Goal: Task Accomplishment & Management: Manage account settings

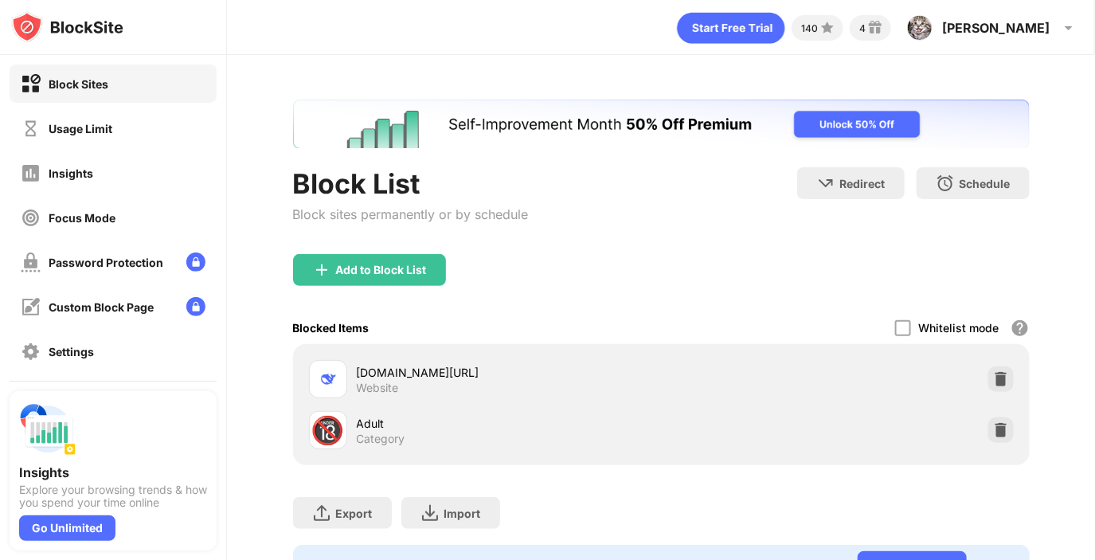
click at [108, 128] on div "Usage Limit" at bounding box center [81, 129] width 64 height 14
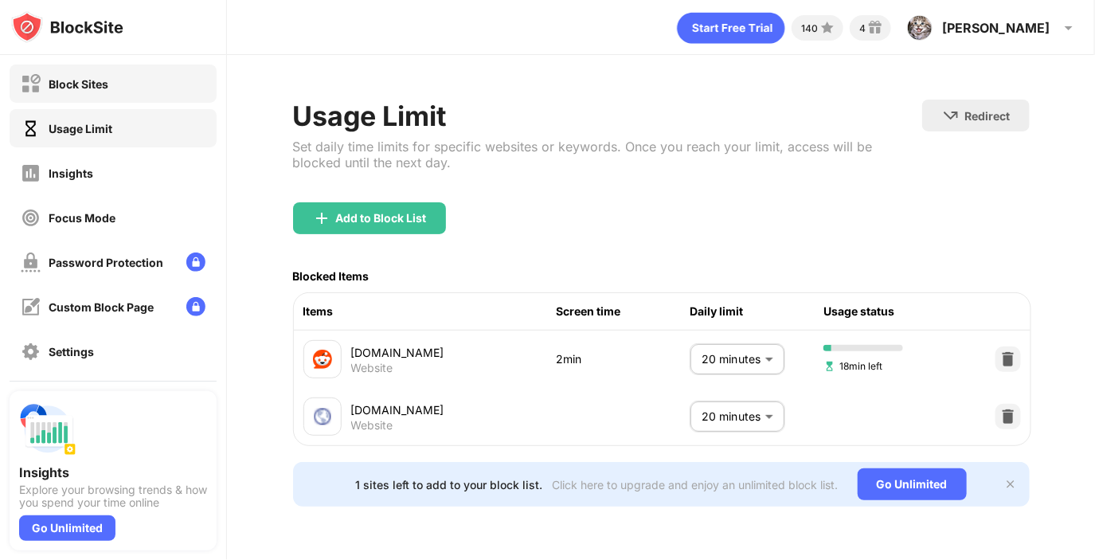
click at [145, 75] on div "Block Sites" at bounding box center [113, 84] width 207 height 38
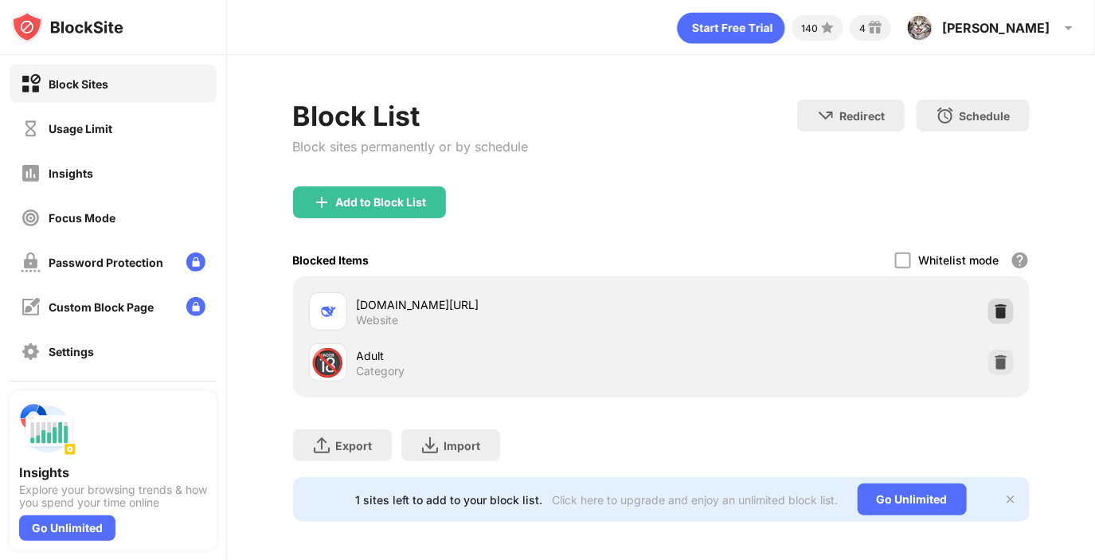
click at [989, 308] on div at bounding box center [1001, 311] width 25 height 25
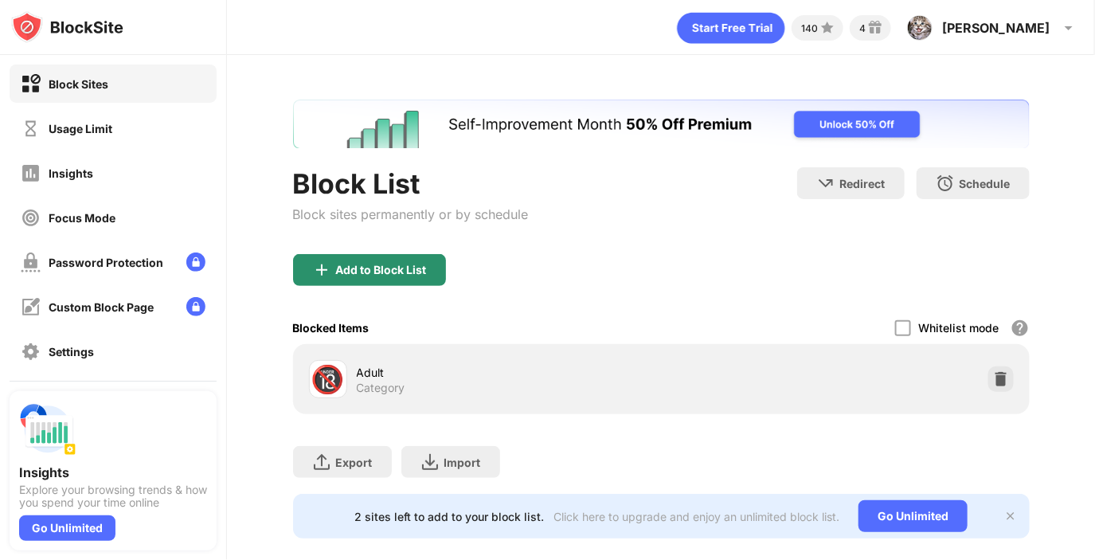
click at [359, 275] on div "Add to Block List" at bounding box center [381, 270] width 91 height 13
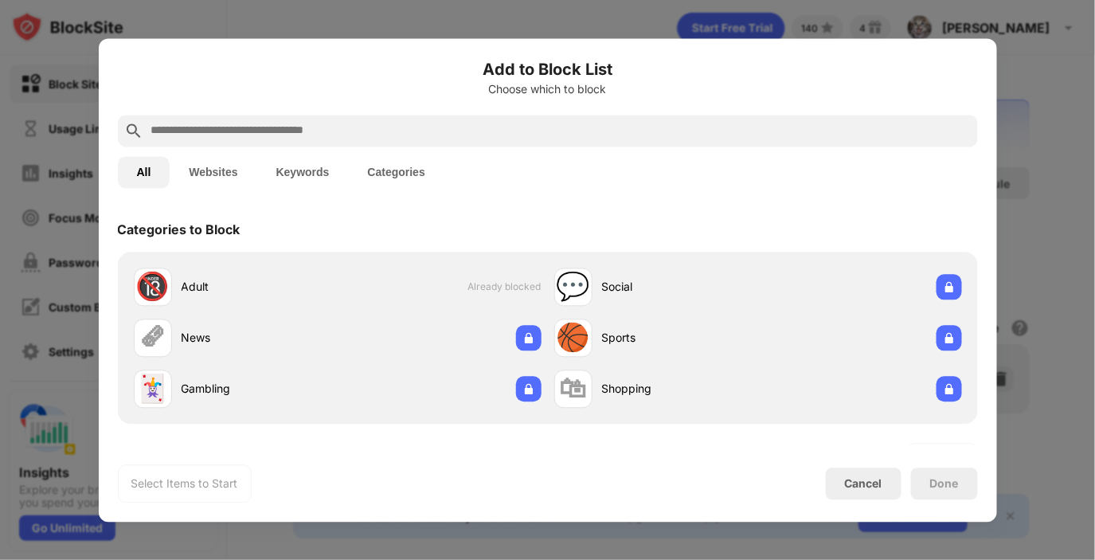
click at [547, 136] on input "text" at bounding box center [561, 130] width 822 height 19
paste input "**********"
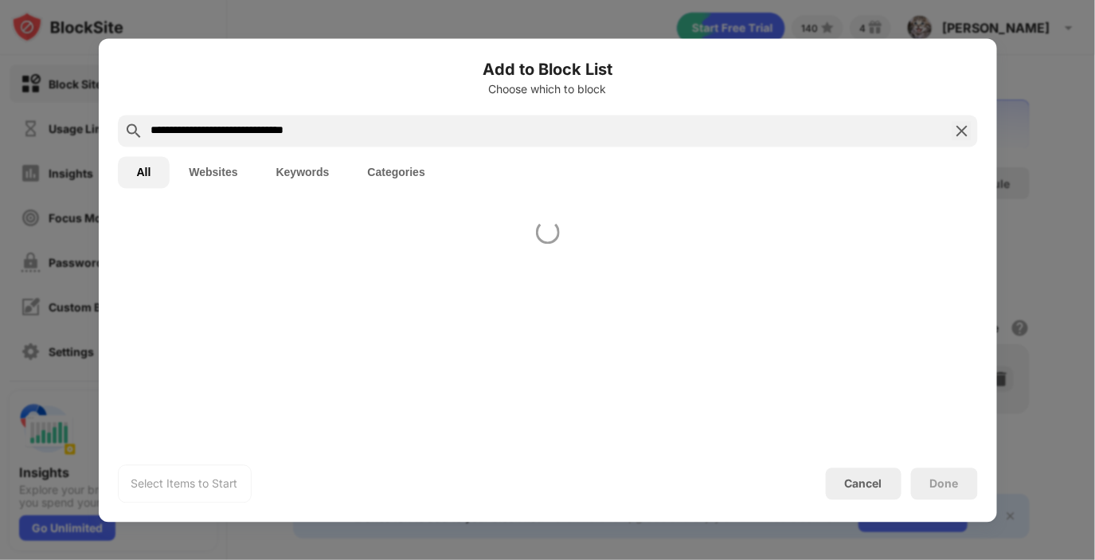
type input "**********"
click at [277, 156] on button "Keywords" at bounding box center [303, 172] width 92 height 32
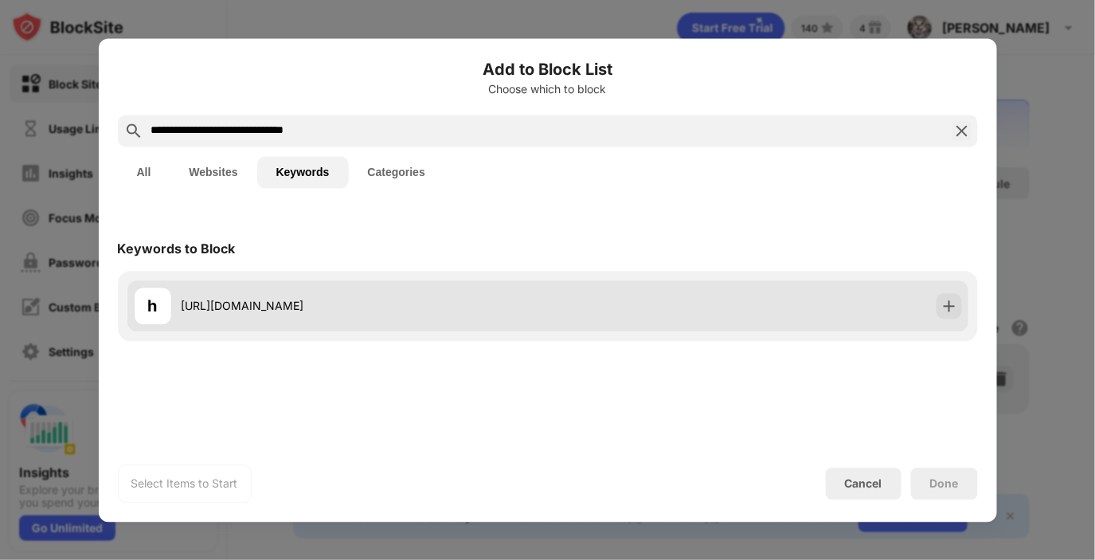
click at [428, 298] on div "[URL][DOMAIN_NAME]" at bounding box center [365, 306] width 366 height 17
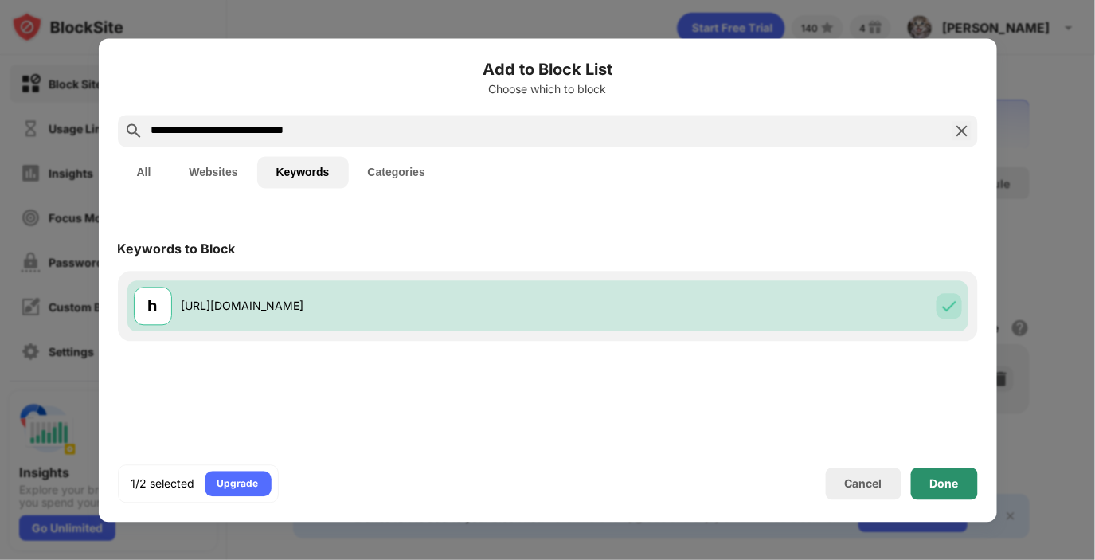
click at [926, 476] on div "Done" at bounding box center [944, 484] width 67 height 32
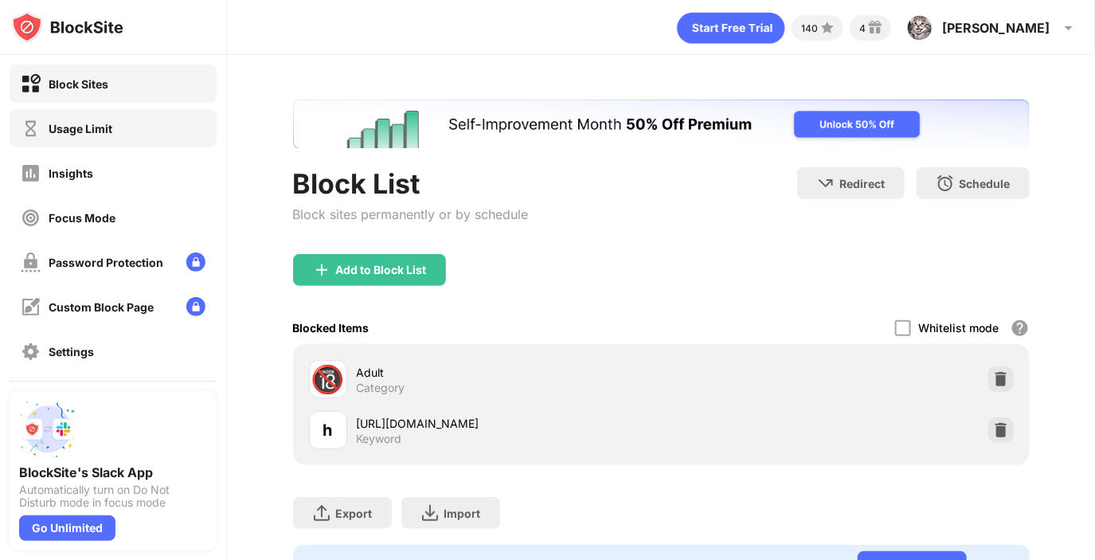
click at [162, 113] on div "Usage Limit" at bounding box center [113, 128] width 207 height 38
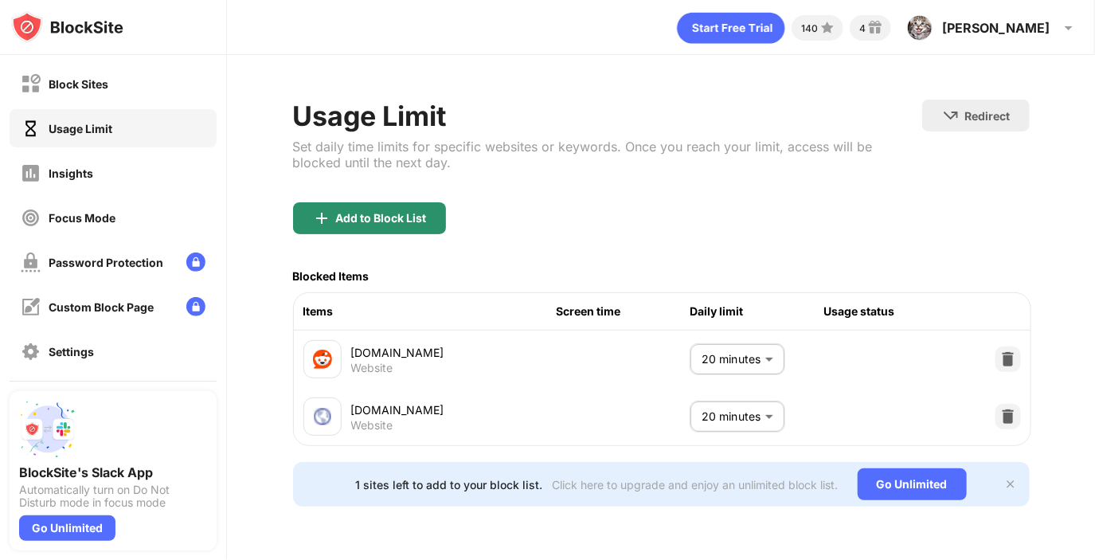
click at [396, 213] on div "Add to Block List" at bounding box center [381, 218] width 91 height 13
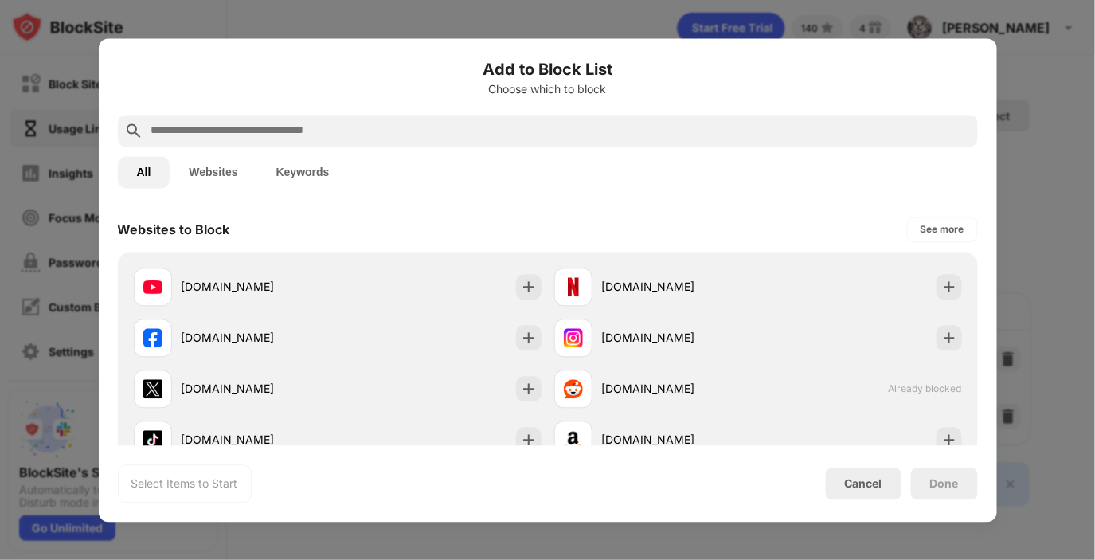
click at [478, 136] on input "text" at bounding box center [561, 130] width 822 height 19
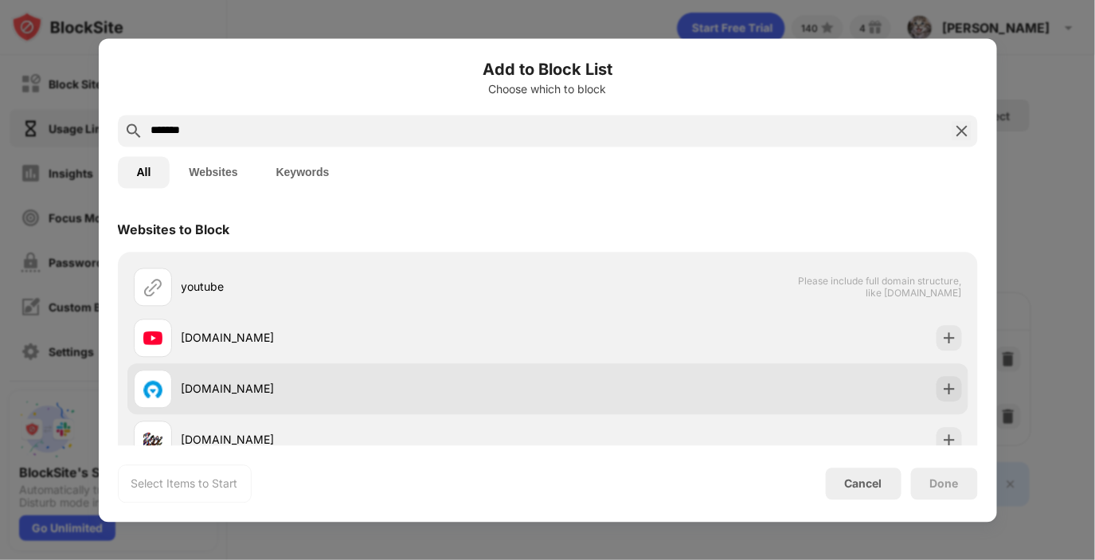
type input "*******"
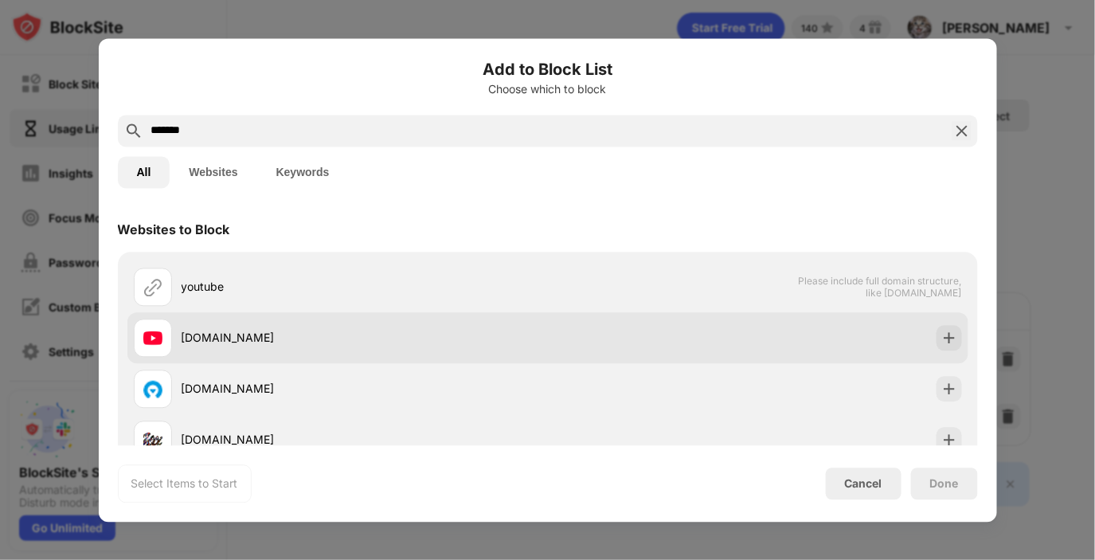
drag, startPoint x: 456, startPoint y: 369, endPoint x: 464, endPoint y: 356, distance: 14.6
click at [464, 356] on div "youtube Please include full domain structure, like [DOMAIN_NAME] [DOMAIN_NAME] …" at bounding box center [547, 414] width 841 height 306
click at [528, 331] on div "[DOMAIN_NAME]" at bounding box center [365, 338] width 366 height 17
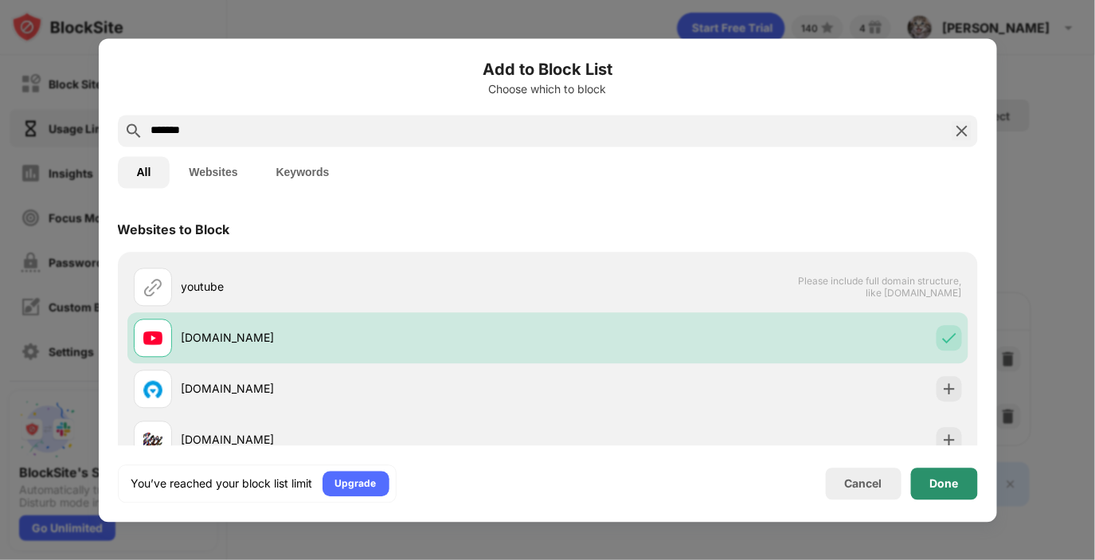
click at [958, 484] on div "Done" at bounding box center [944, 483] width 29 height 13
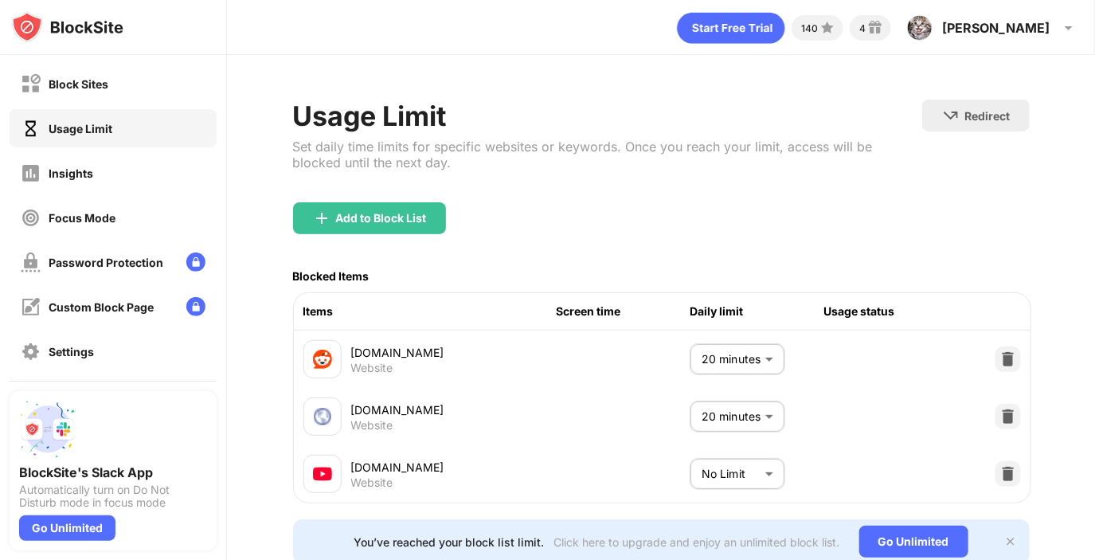
click at [739, 475] on body "Block Sites Usage Limit Insights Focus Mode Password Protection Custom Block Pa…" at bounding box center [547, 280] width 1095 height 560
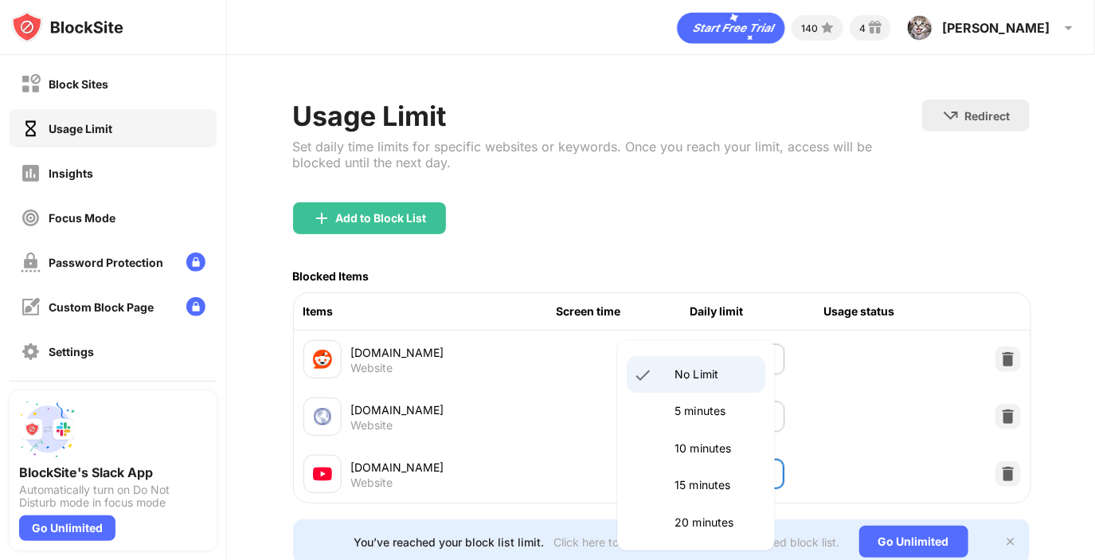
click at [709, 523] on p "20 minutes" at bounding box center [715, 523] width 81 height 18
type input "**"
